Goal: Task Accomplishment & Management: Manage account settings

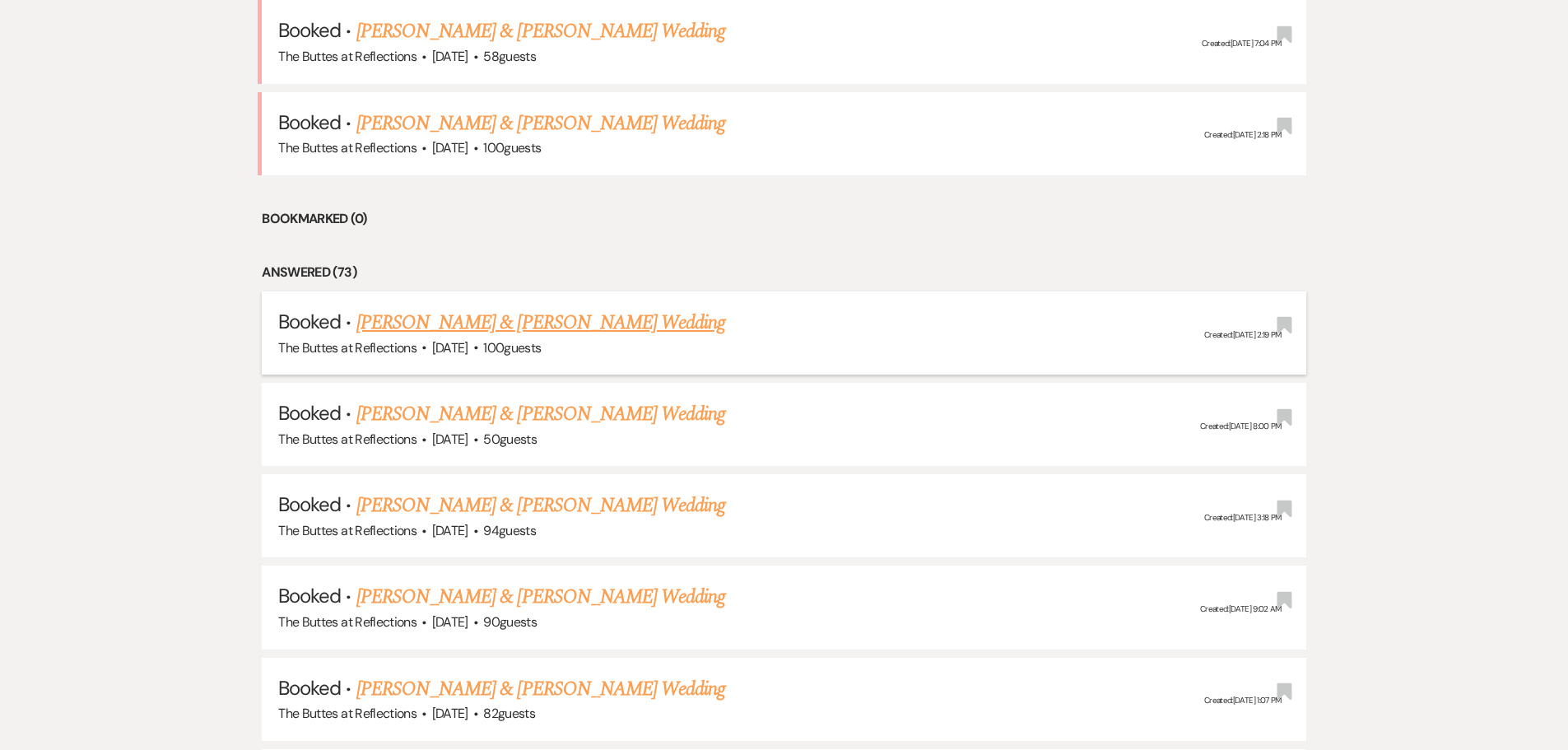
scroll to position [1647, 0]
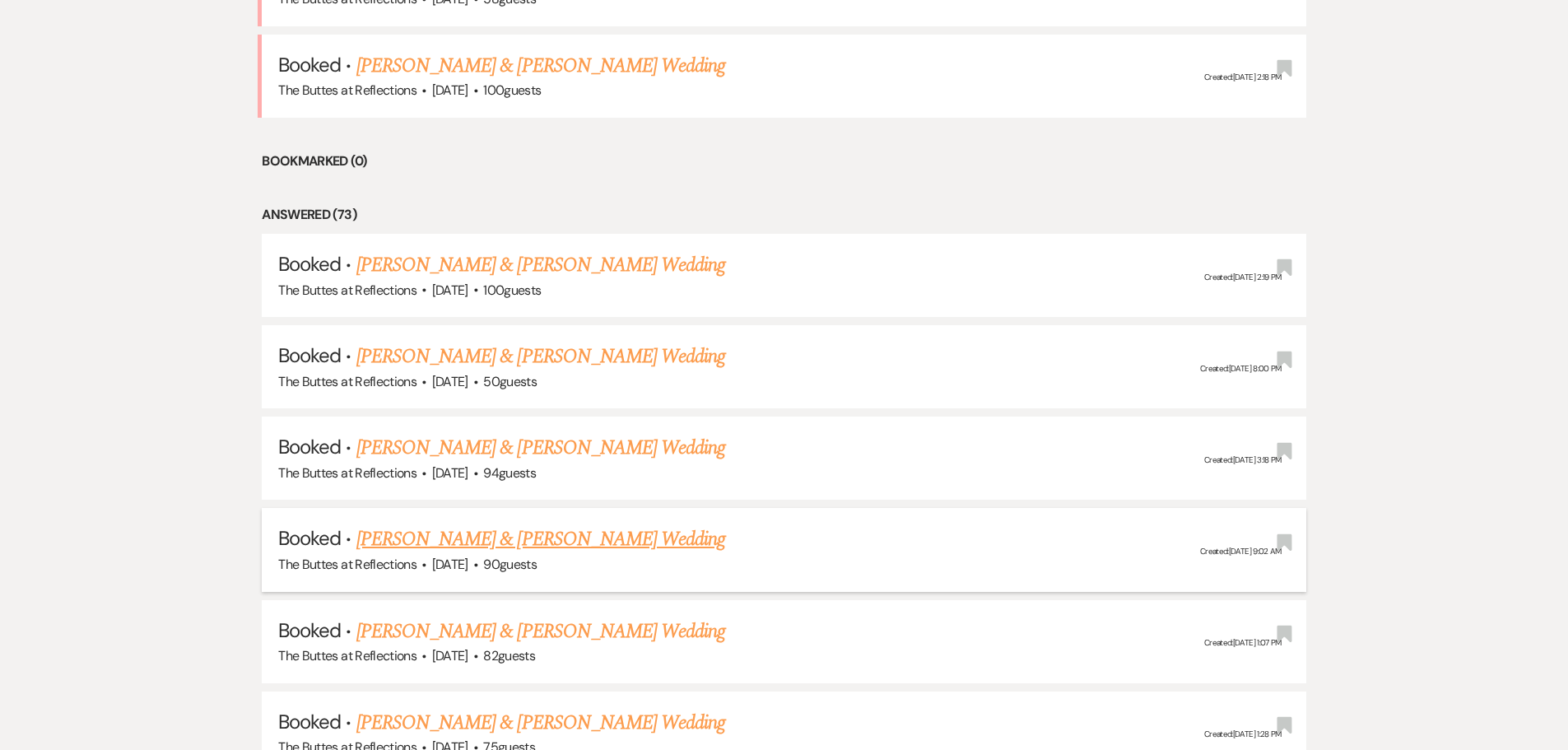
click at [479, 537] on link "[PERSON_NAME] & [PERSON_NAME] Wedding" at bounding box center [540, 539] width 369 height 30
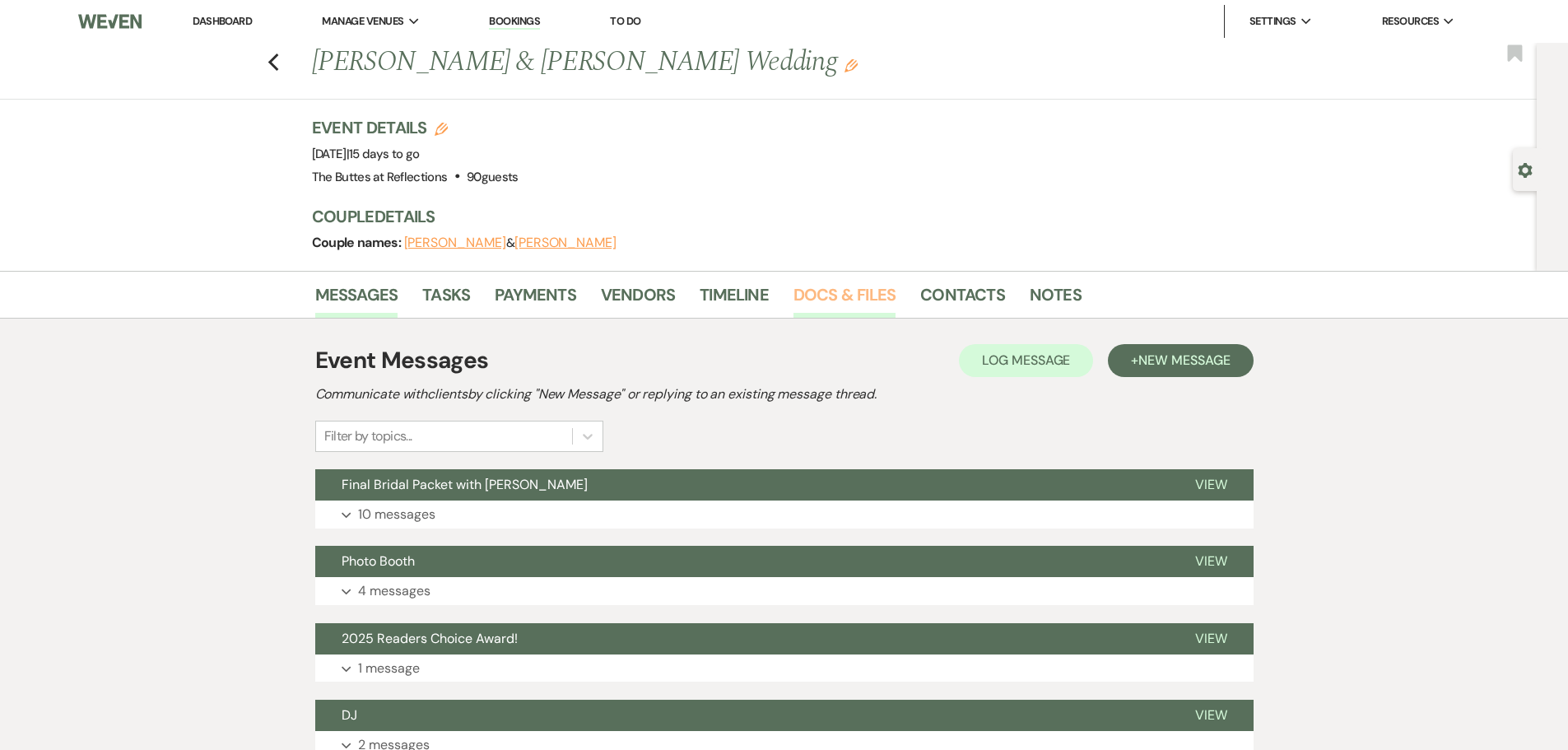
click at [849, 292] on link "Docs & Files" at bounding box center [844, 299] width 102 height 36
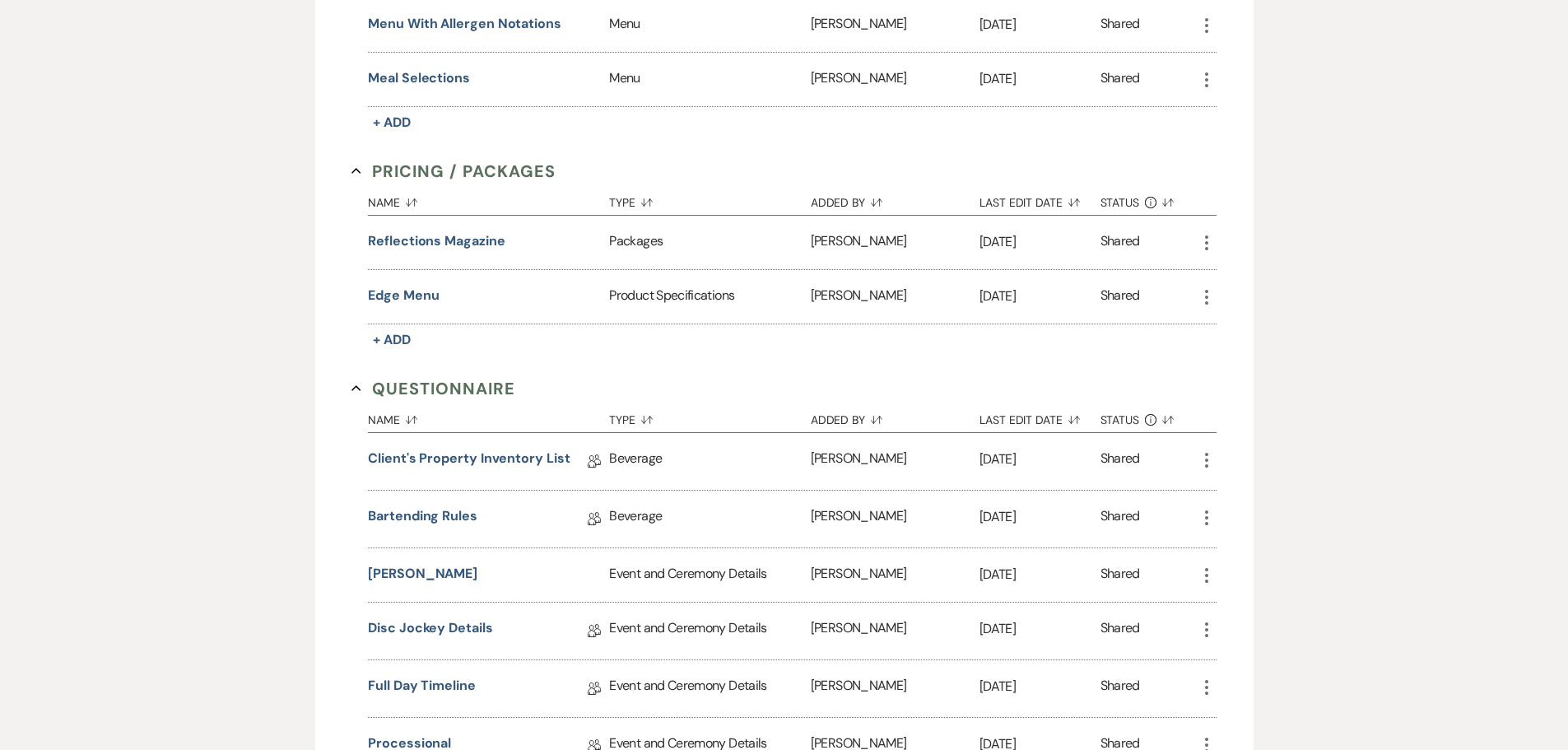
scroll to position [1235, 0]
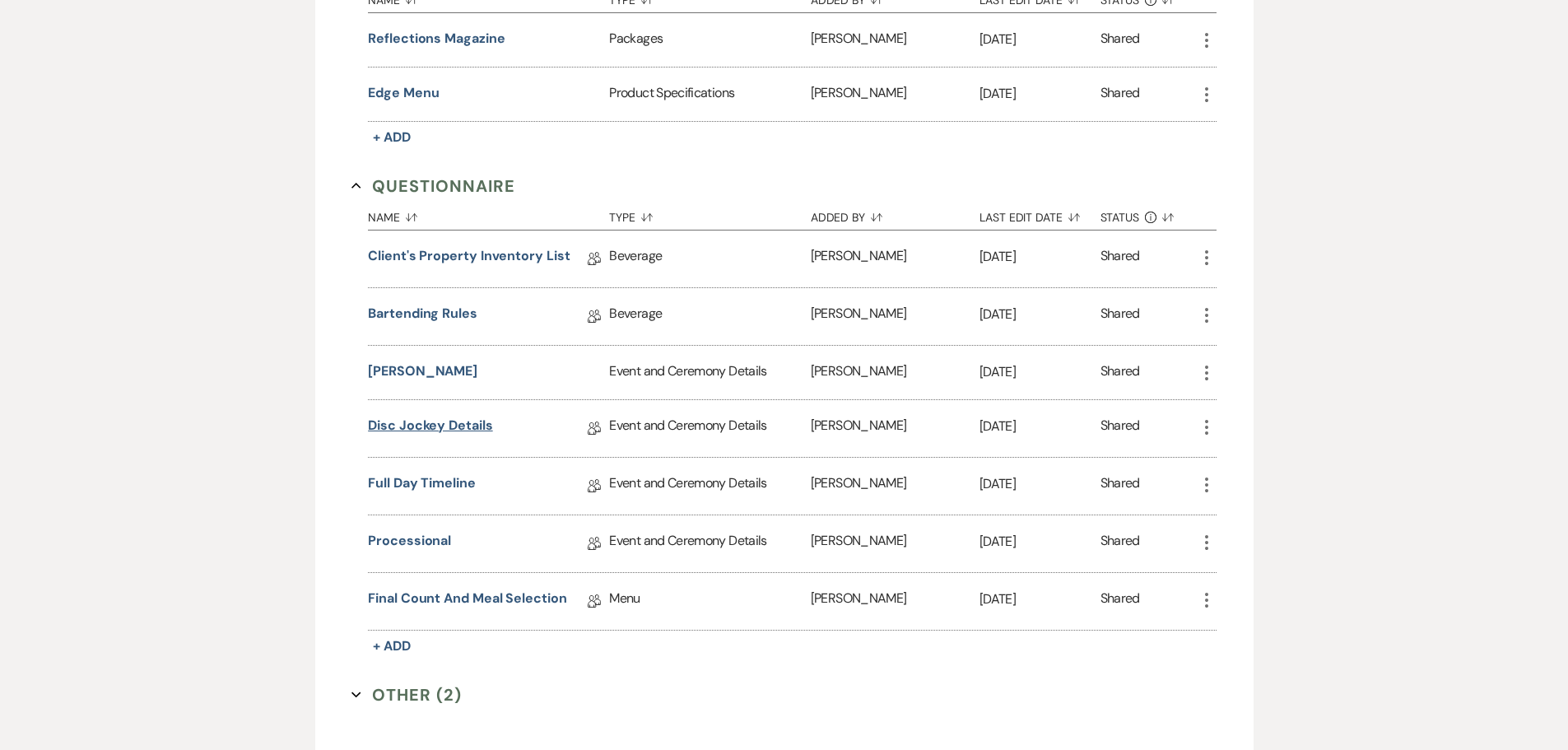
click at [403, 422] on link "Disc Jockey Details" at bounding box center [430, 428] width 124 height 25
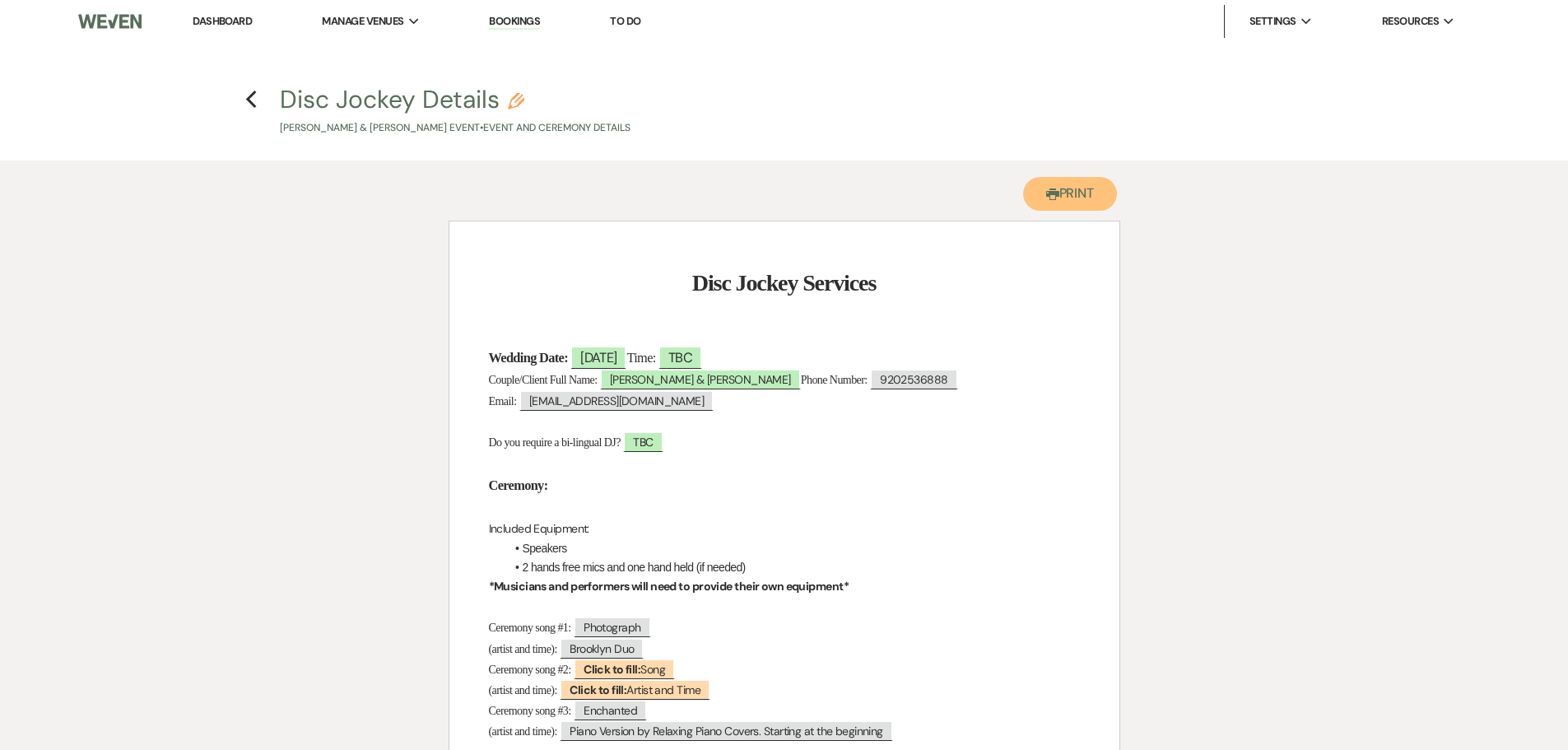
click at [1078, 194] on button "Printer Print" at bounding box center [1070, 194] width 95 height 34
click at [251, 101] on icon "Previous" at bounding box center [251, 100] width 13 height 19
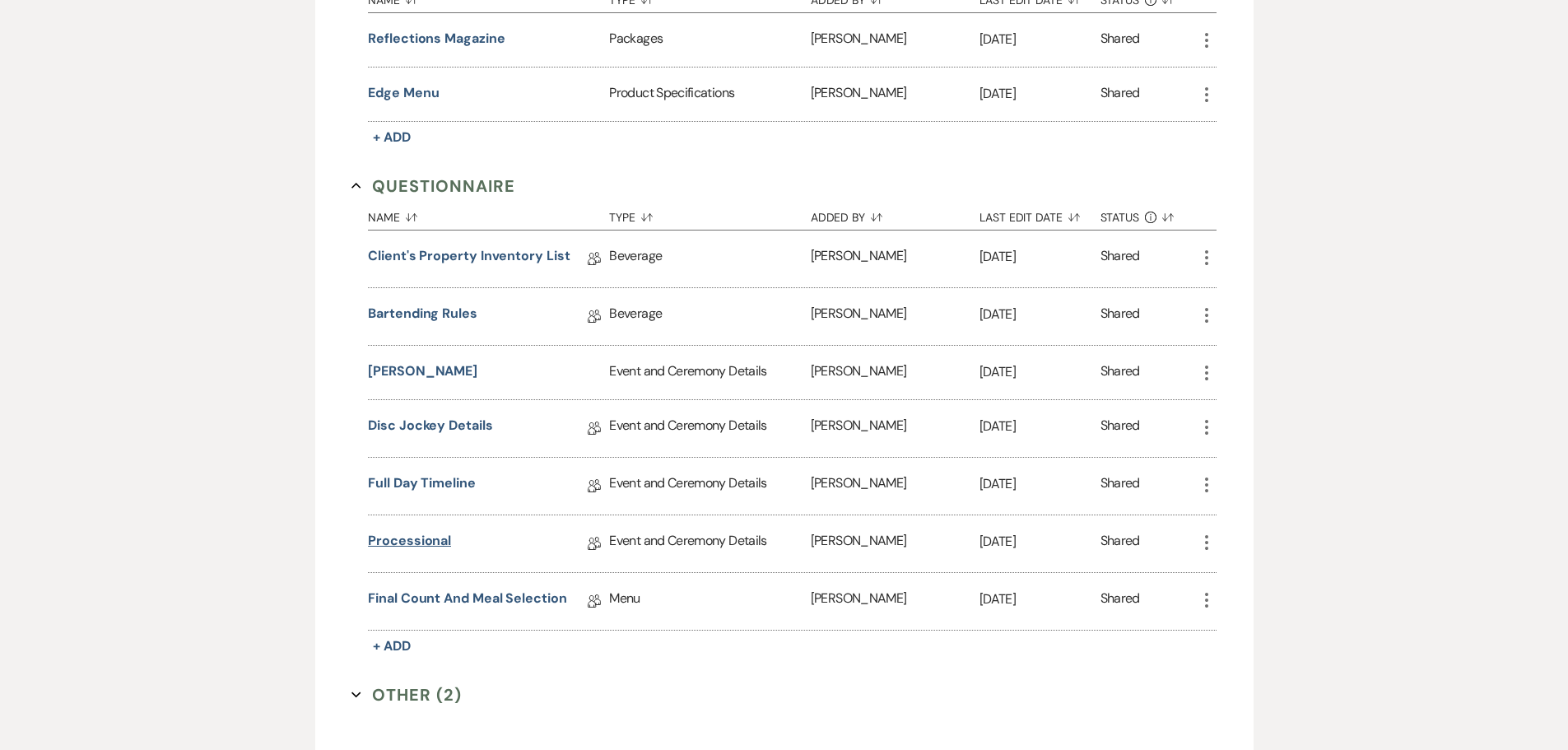
click at [403, 541] on link "Processional" at bounding box center [410, 544] width 83 height 25
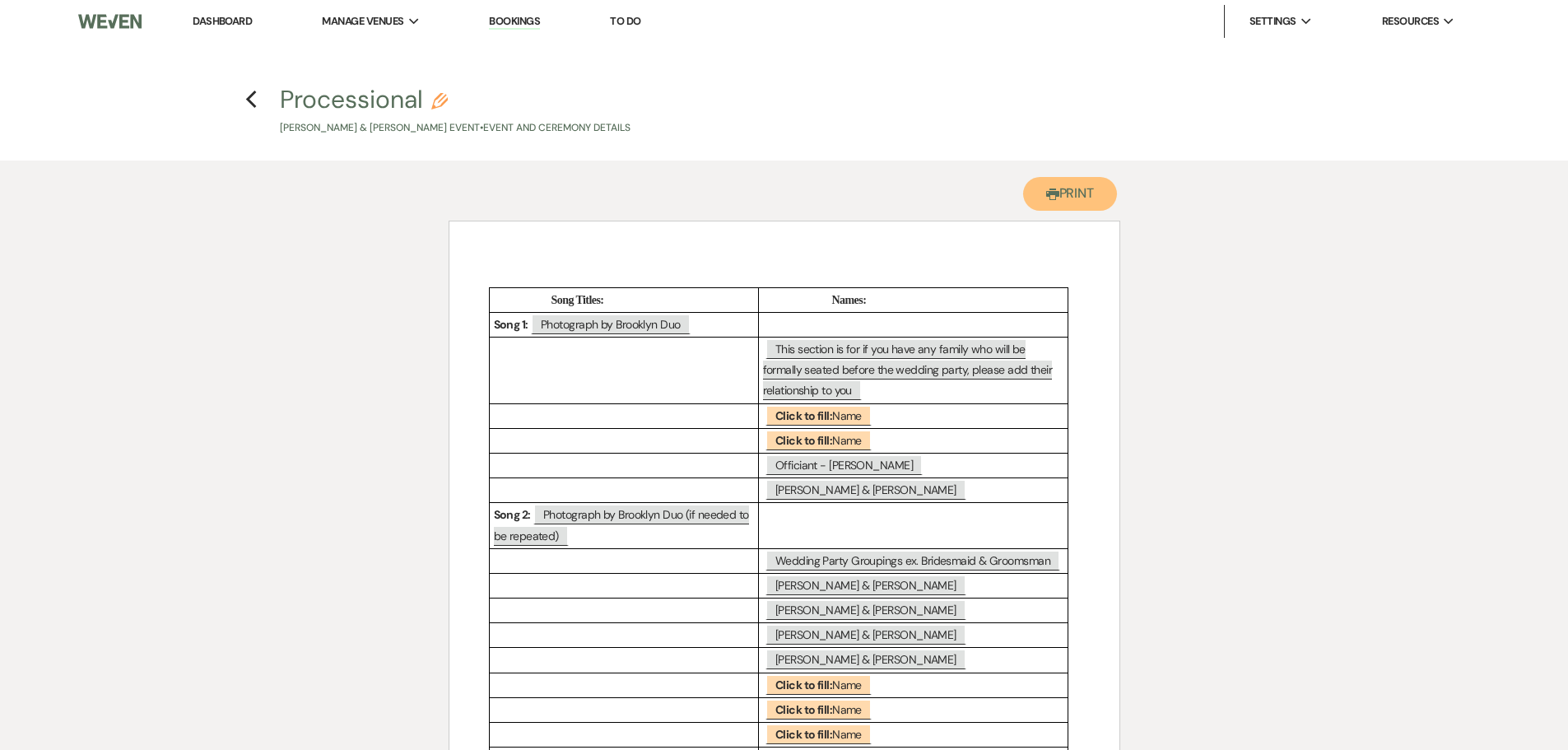
click at [1082, 186] on button "Printer Print" at bounding box center [1070, 194] width 95 height 34
click at [255, 99] on icon "Previous" at bounding box center [251, 100] width 13 height 19
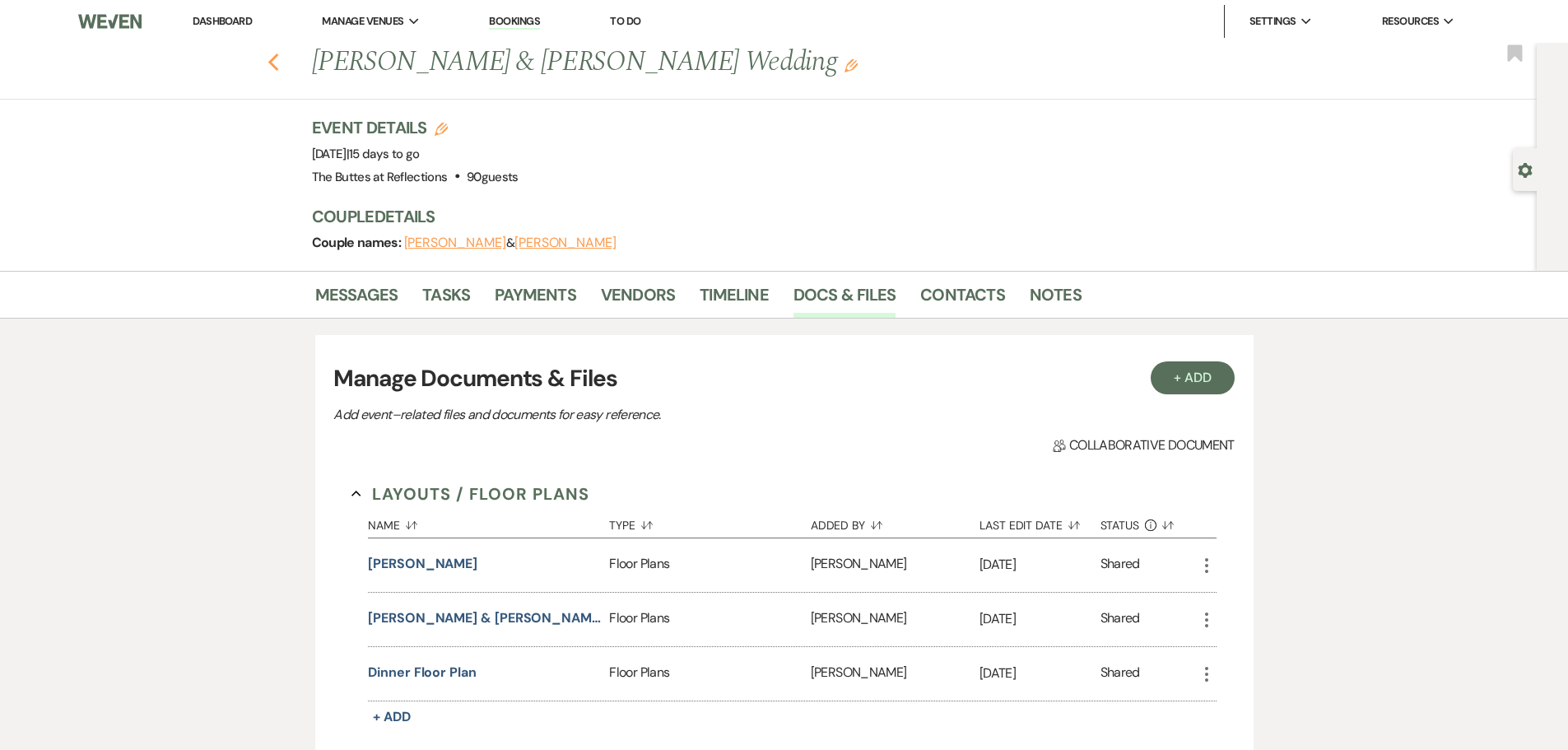
click at [277, 63] on use "button" at bounding box center [272, 62] width 11 height 18
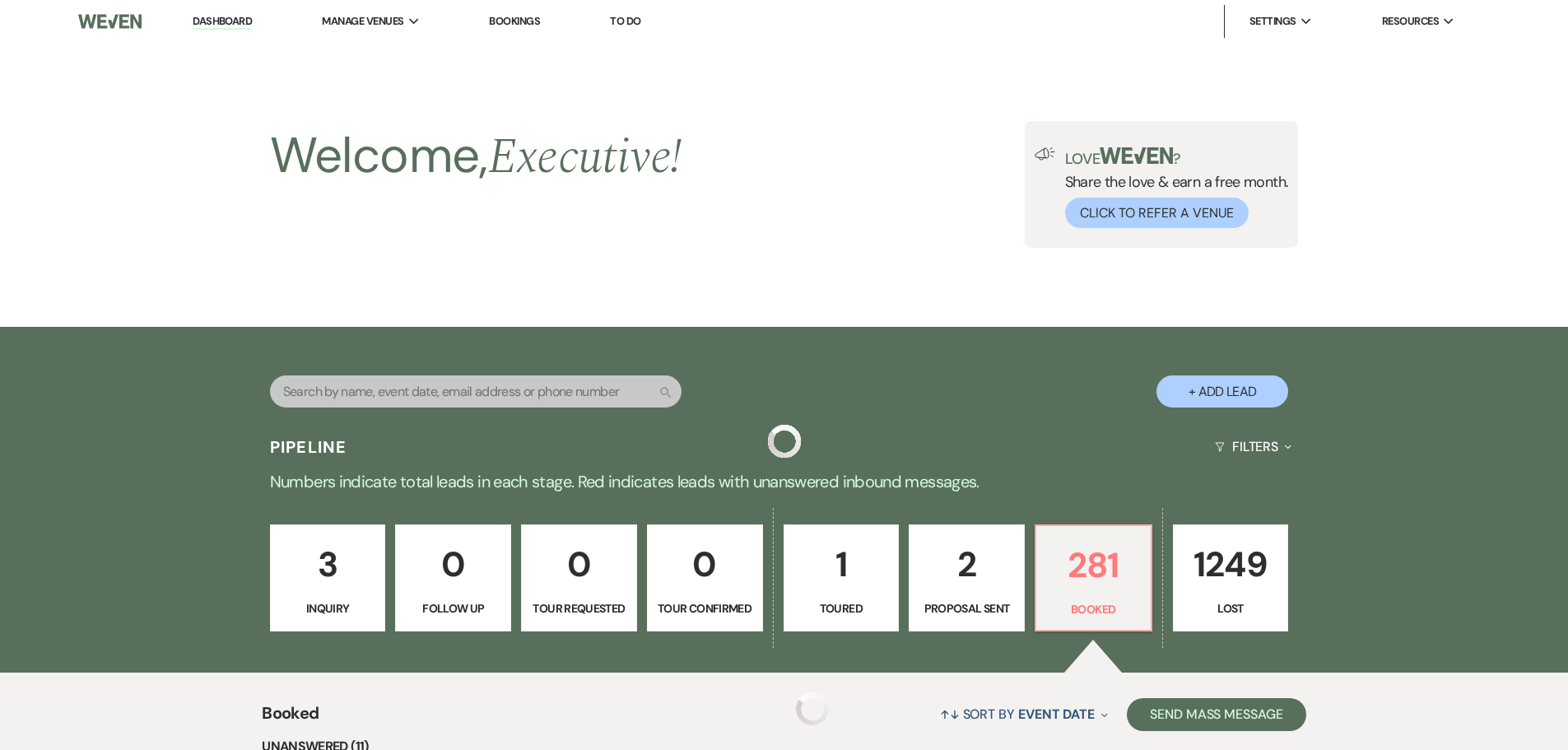
scroll to position [1647, 0]
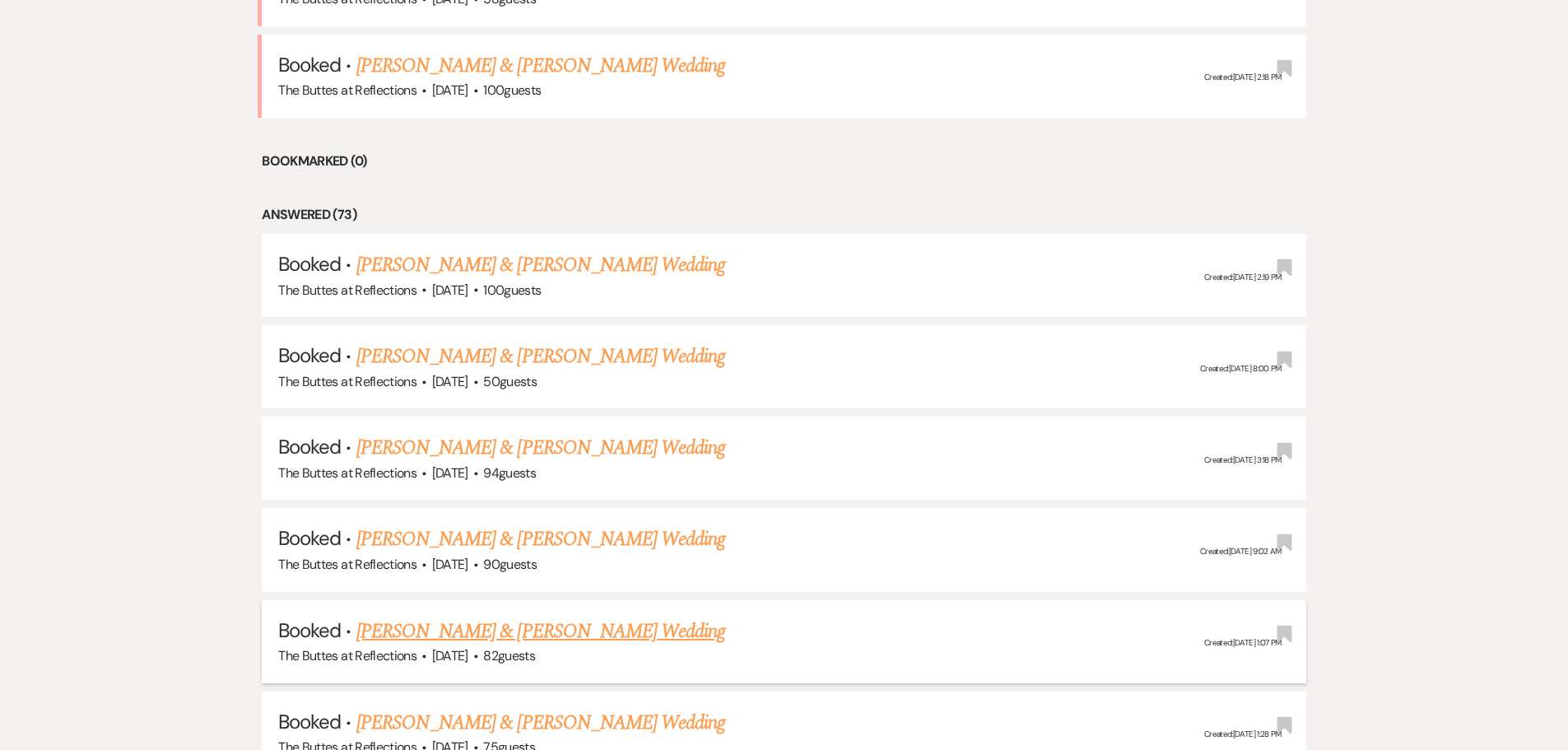
click at [458, 628] on link "[PERSON_NAME] & [PERSON_NAME] Wedding" at bounding box center [540, 632] width 369 height 30
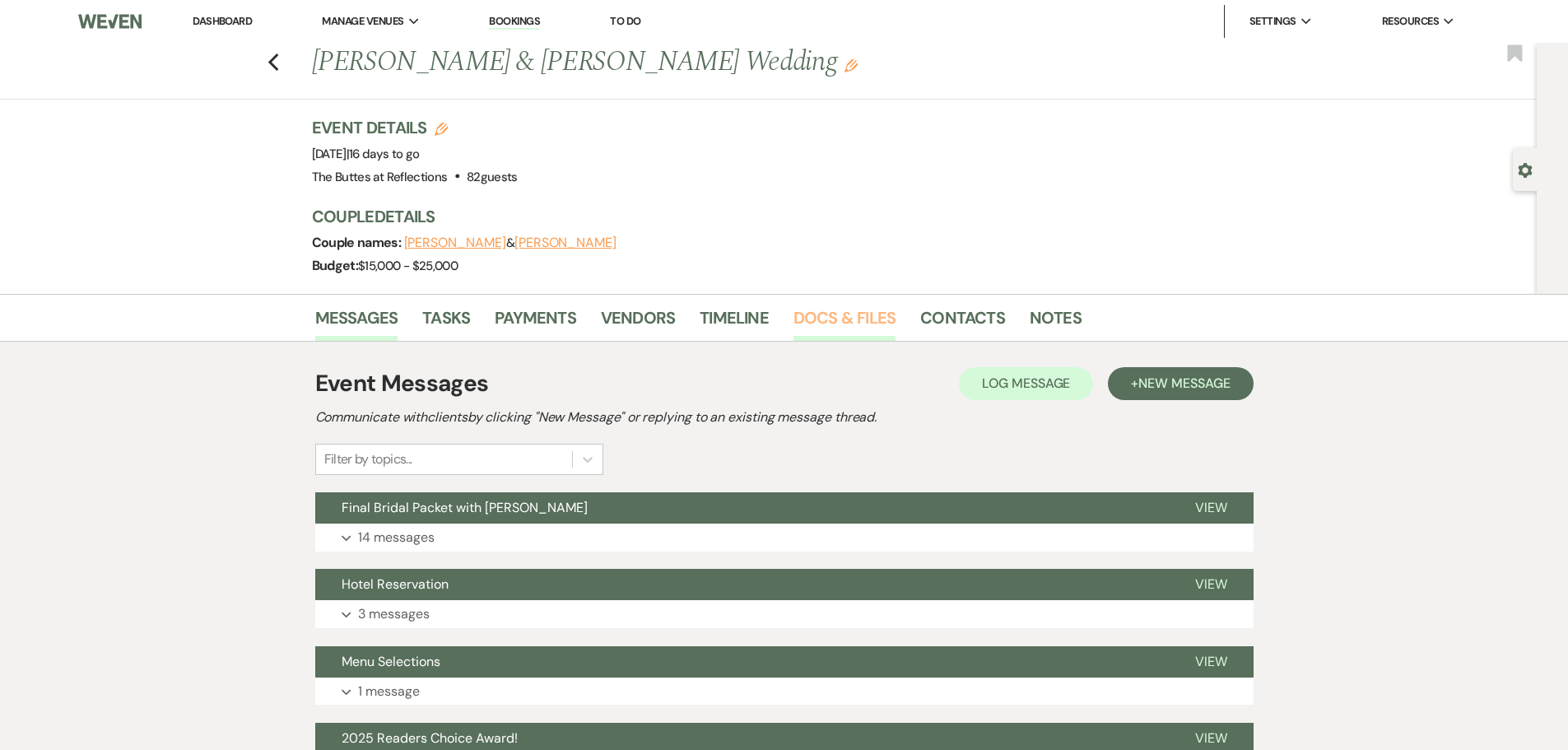
click at [835, 315] on link "Docs & Files" at bounding box center [844, 322] width 102 height 36
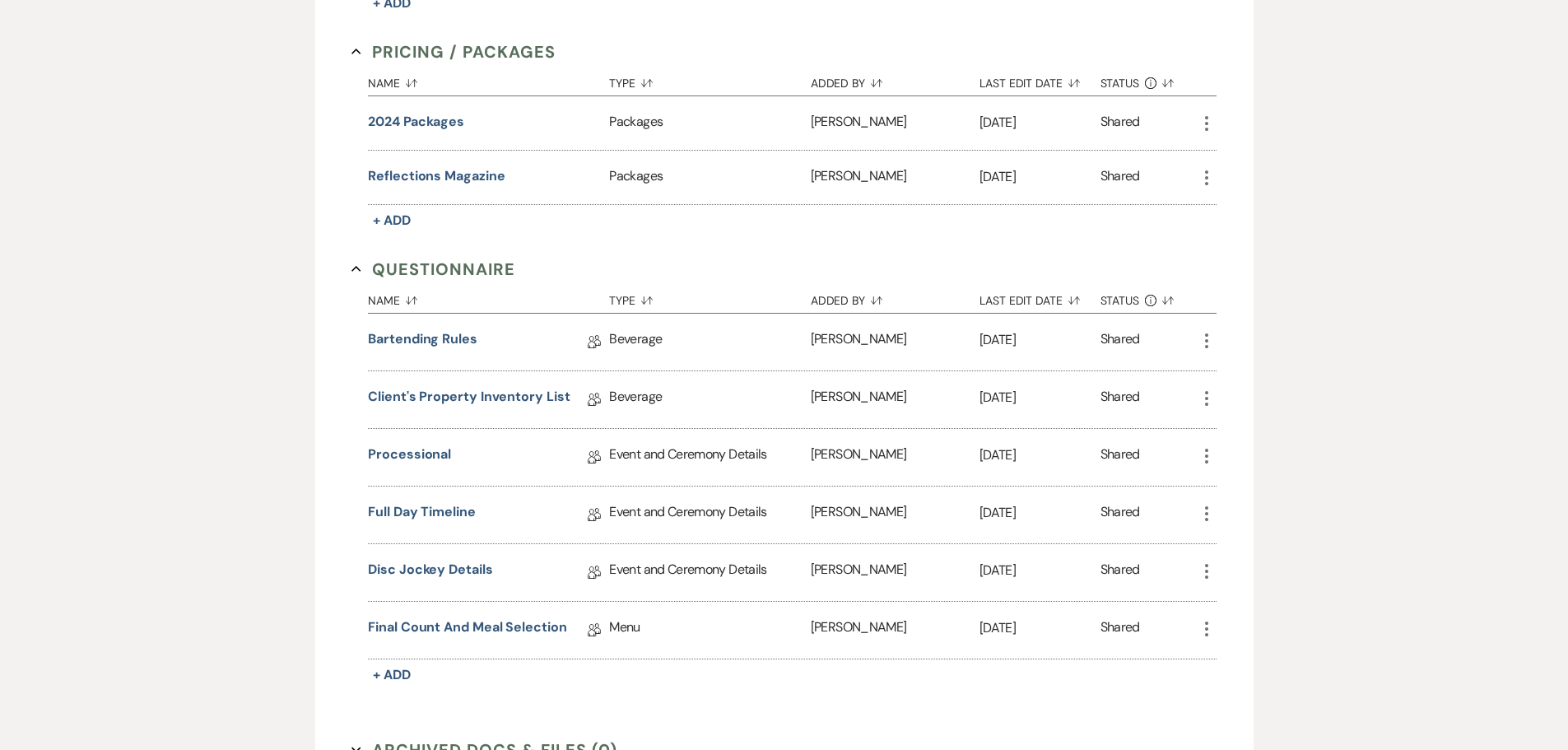
scroll to position [1400, 0]
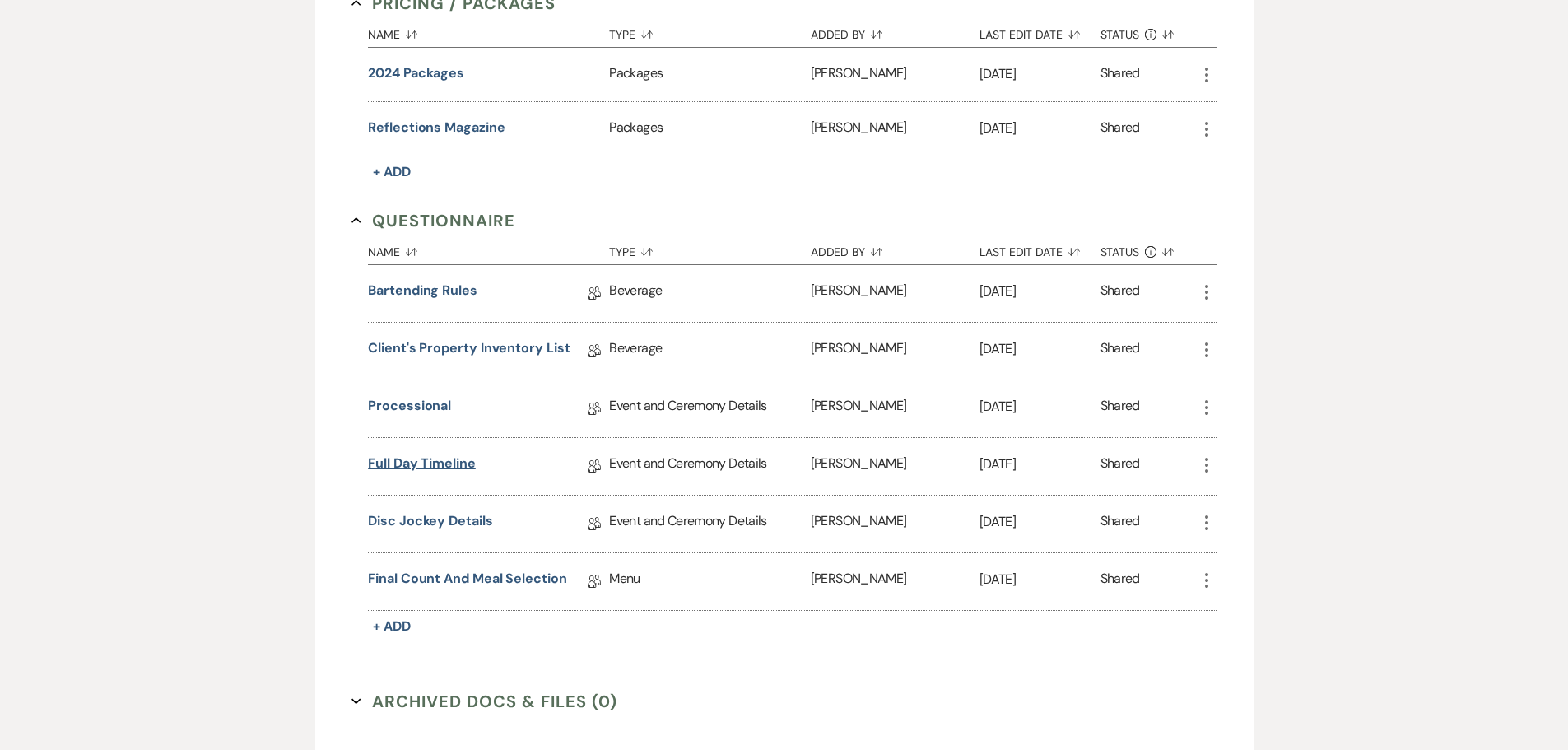
click at [400, 463] on link "Full Day Timeline" at bounding box center [421, 466] width 108 height 25
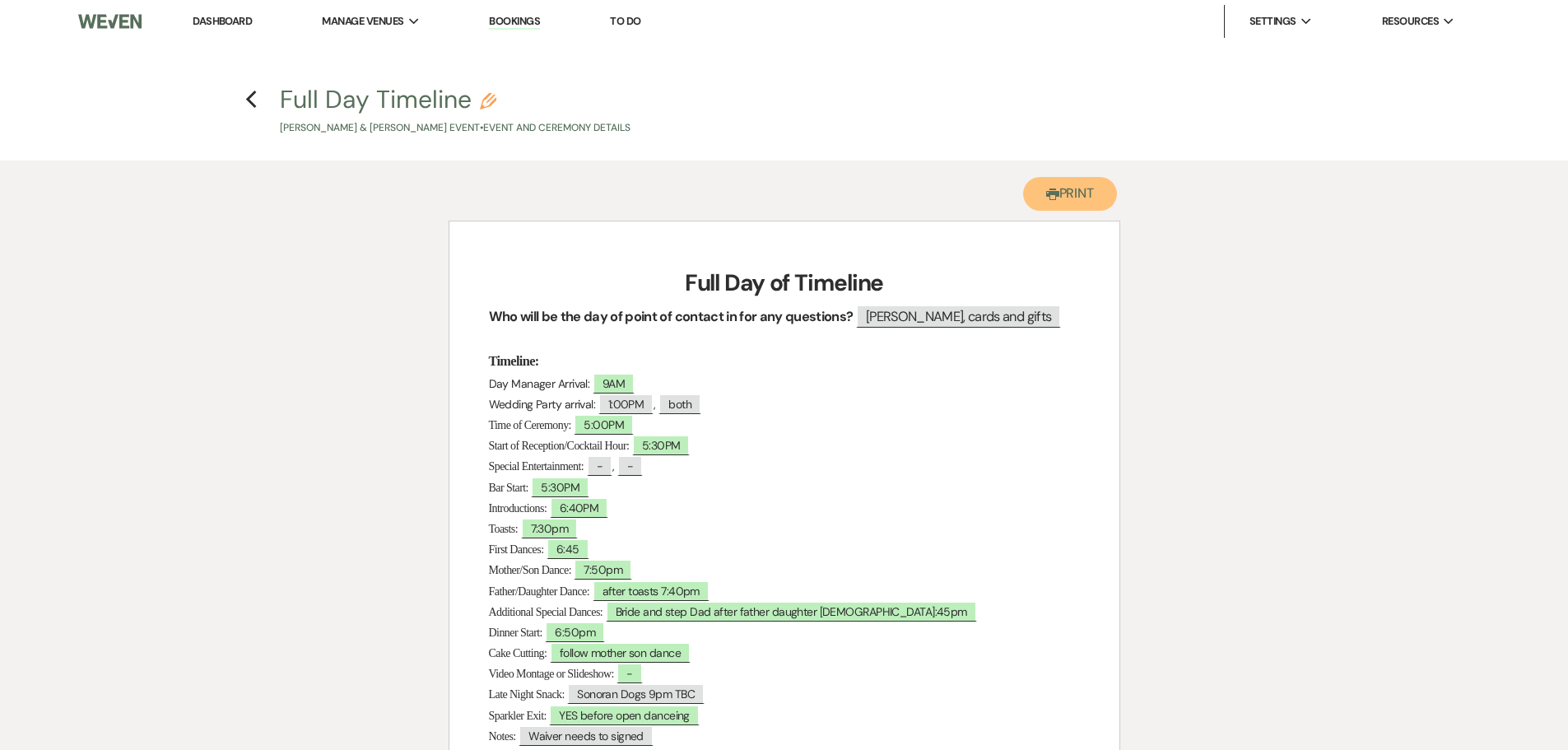
click at [1061, 198] on button "Printer Print" at bounding box center [1070, 194] width 95 height 34
click at [252, 98] on icon "Previous" at bounding box center [251, 100] width 13 height 19
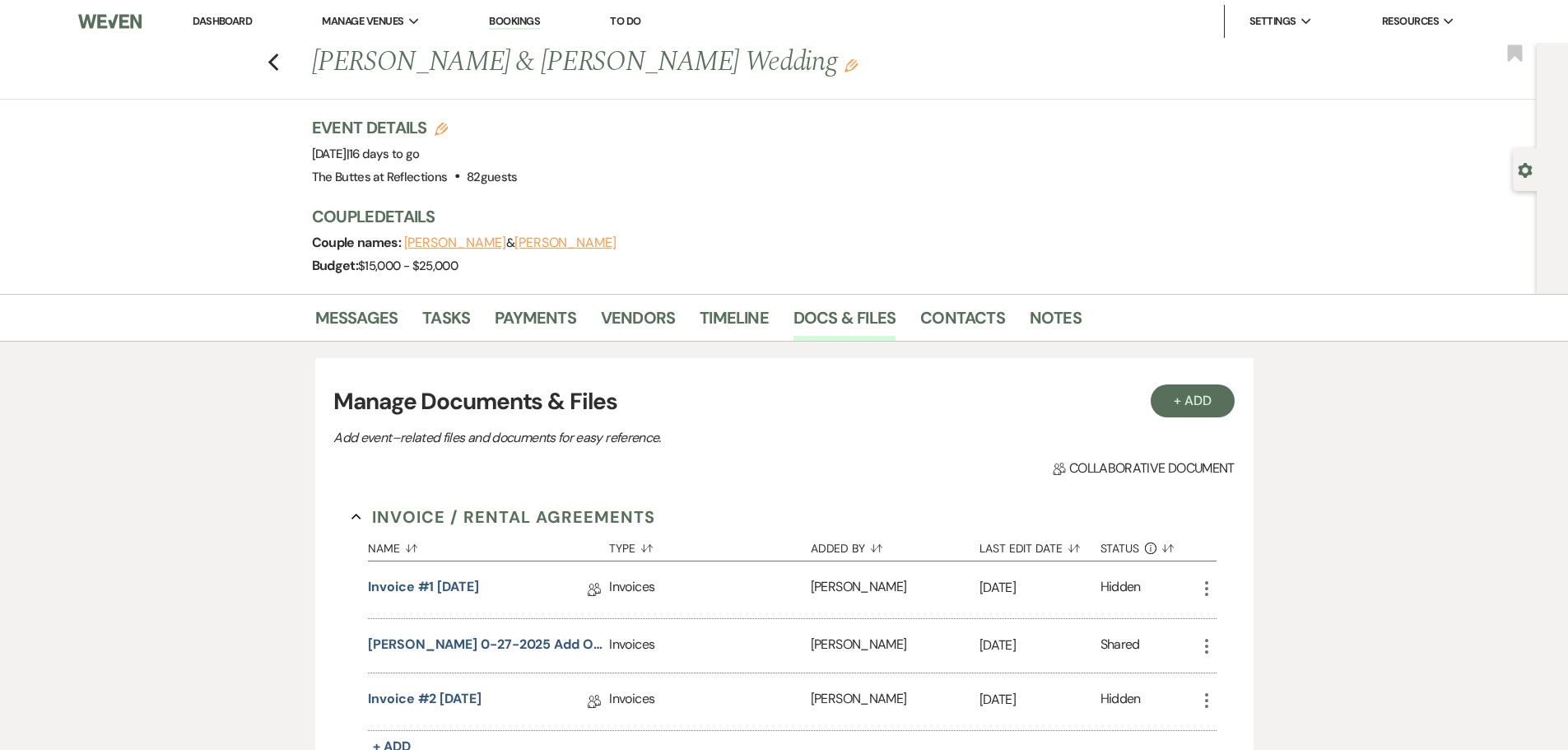
scroll to position [1400, 0]
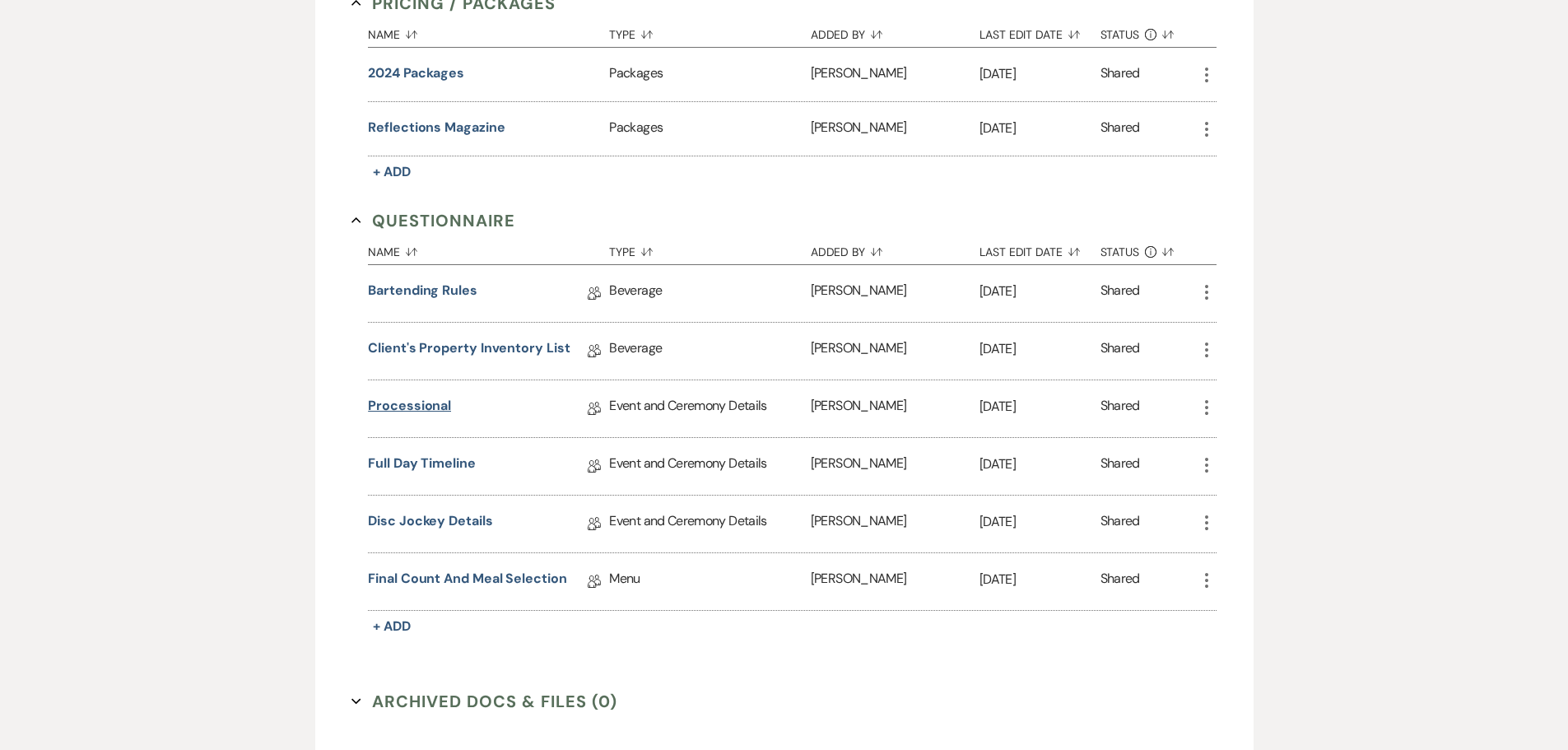
click at [412, 404] on link "Processional" at bounding box center [410, 409] width 83 height 25
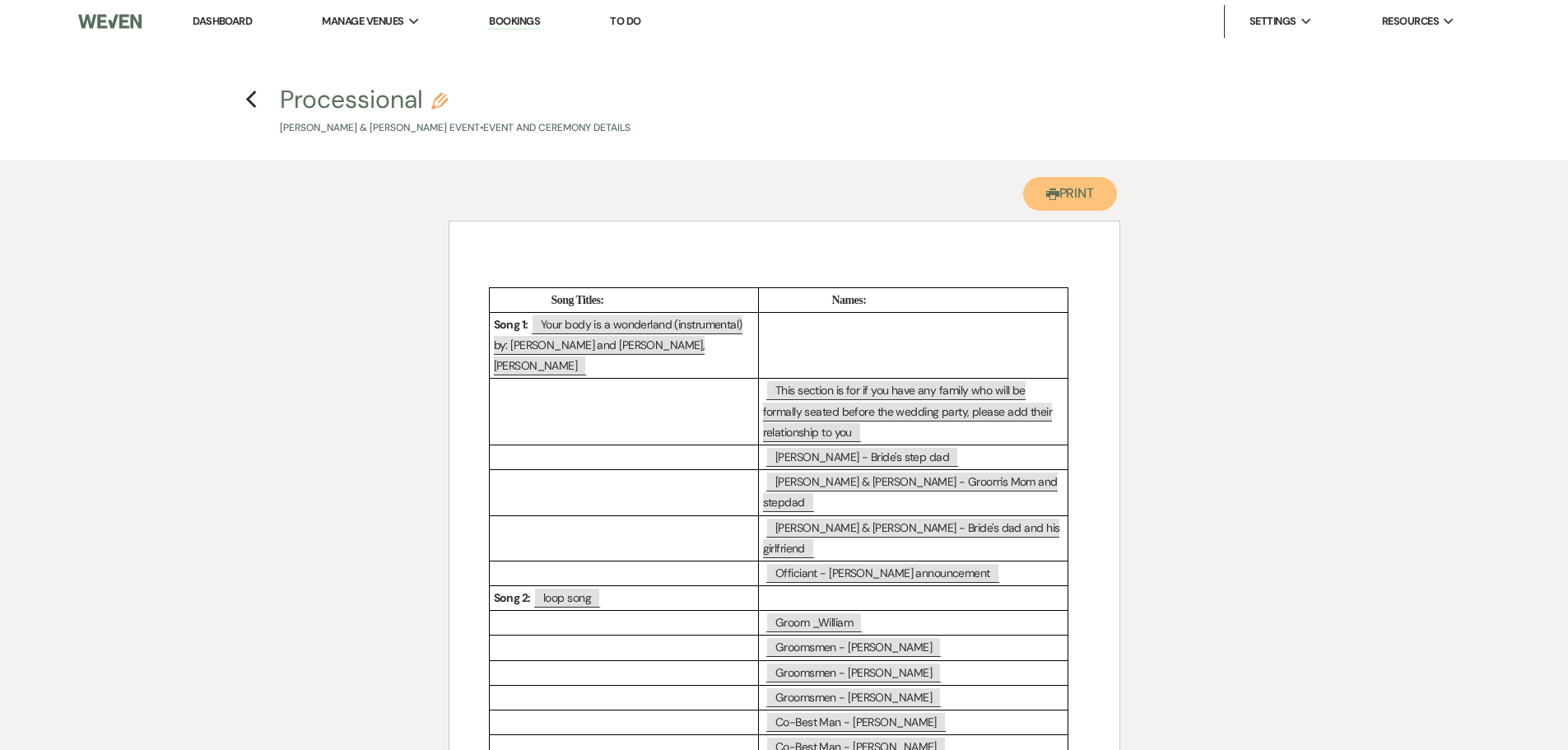
click at [1065, 196] on button "Printer Print" at bounding box center [1070, 194] width 95 height 34
click at [252, 101] on icon "Previous" at bounding box center [251, 100] width 13 height 19
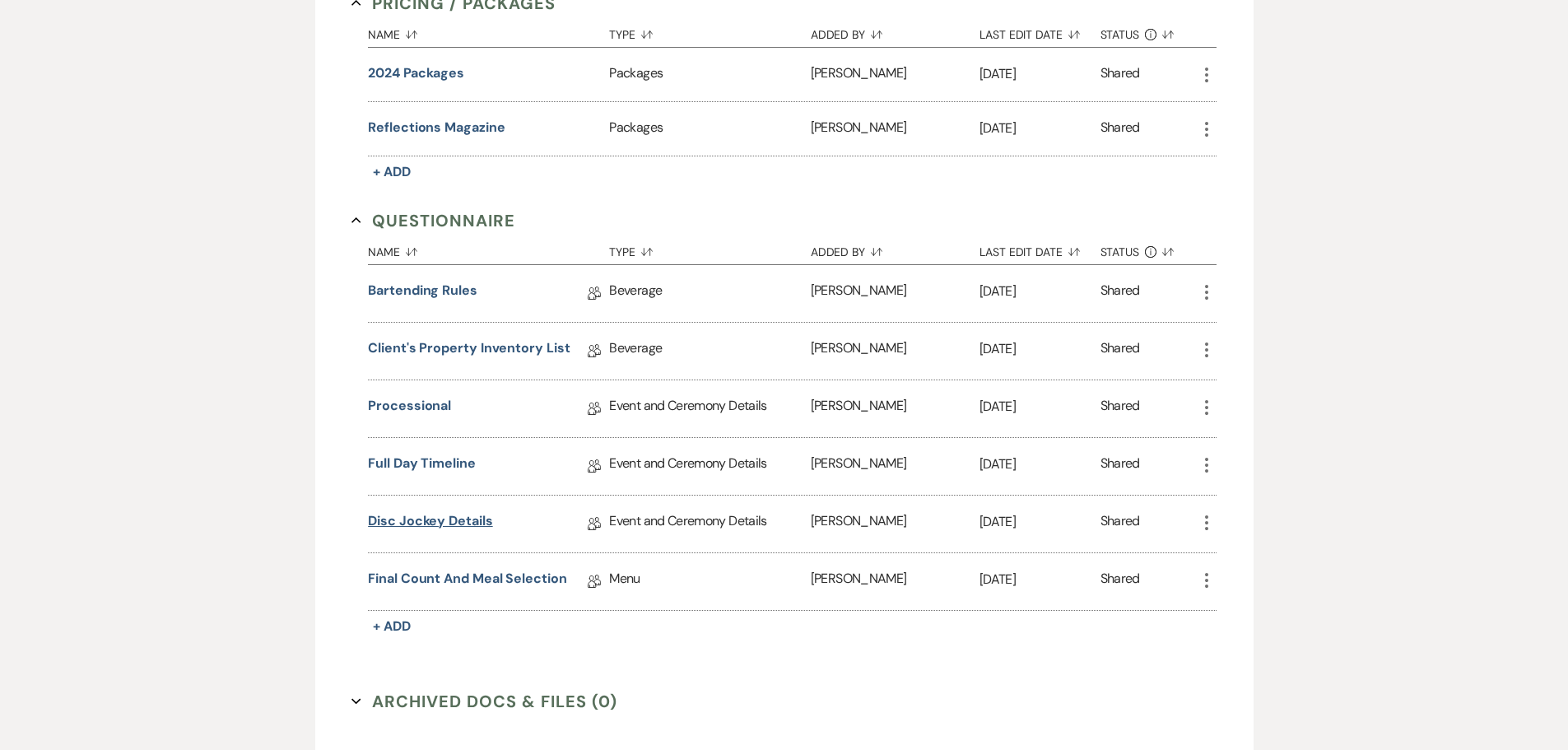
click at [430, 522] on link "Disc Jockey Details" at bounding box center [430, 524] width 124 height 25
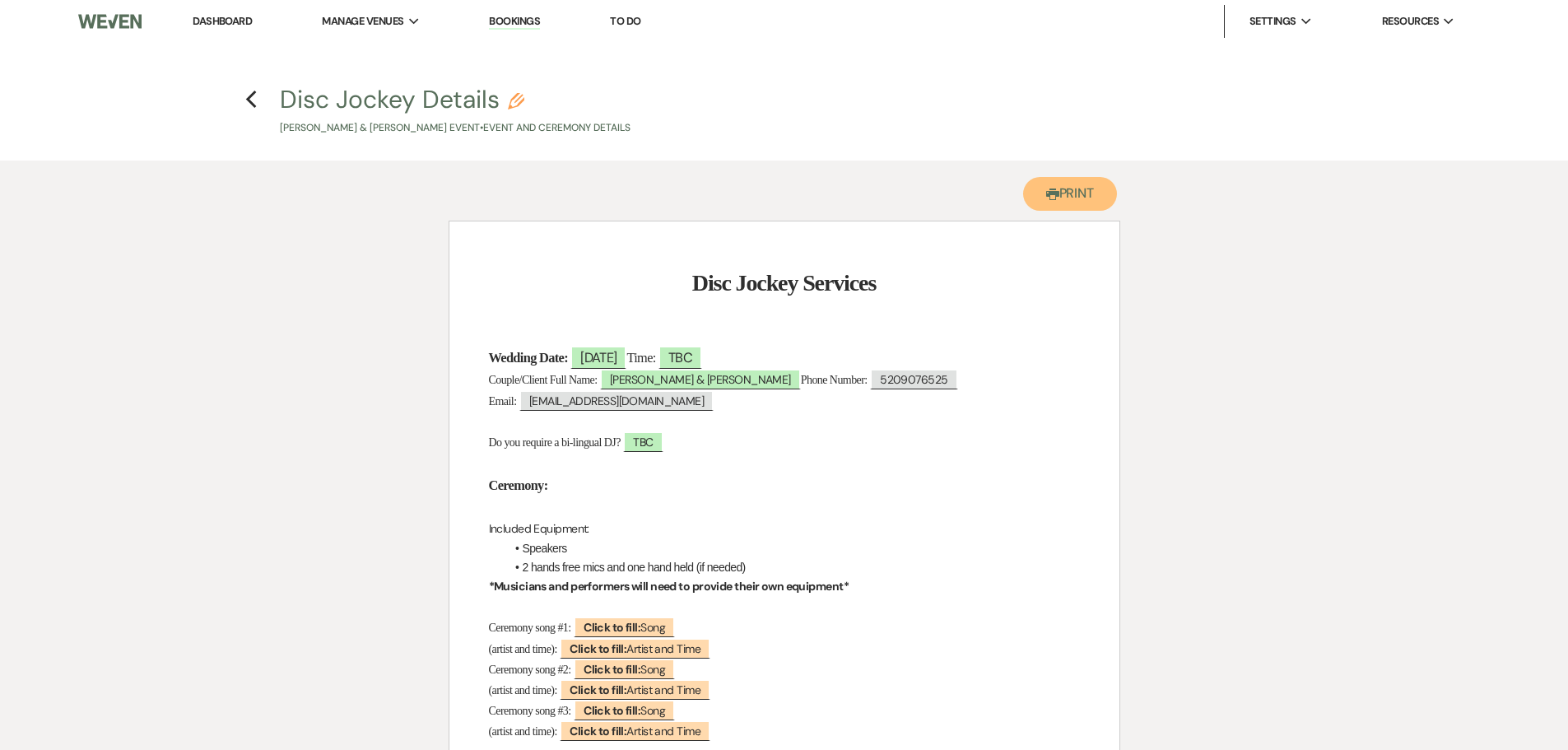
click at [1061, 193] on button "Printer Print" at bounding box center [1070, 194] width 95 height 34
